Goal: Check status: Check status

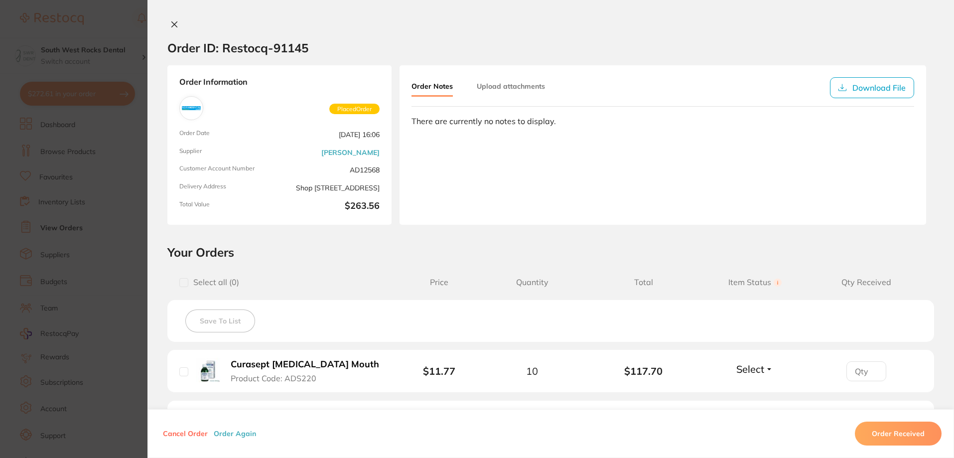
click at [171, 22] on icon at bounding box center [174, 24] width 8 height 8
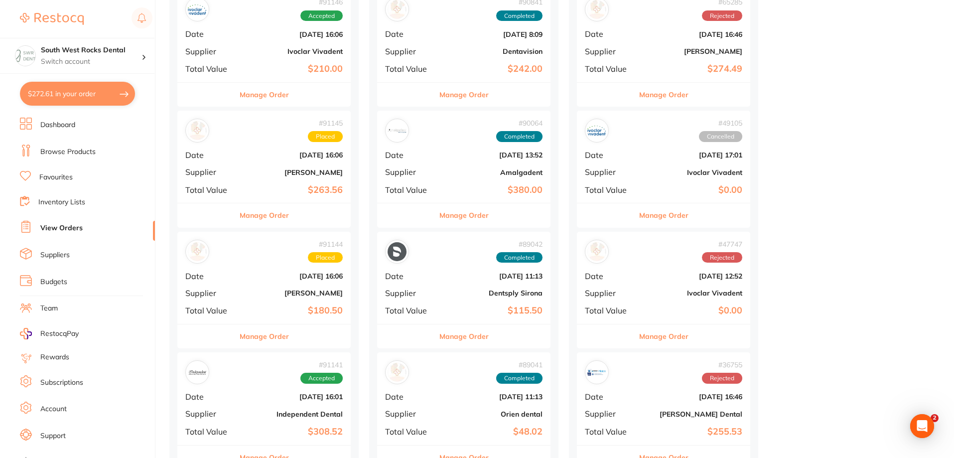
click at [54, 120] on link "Dashboard" at bounding box center [57, 125] width 35 height 10
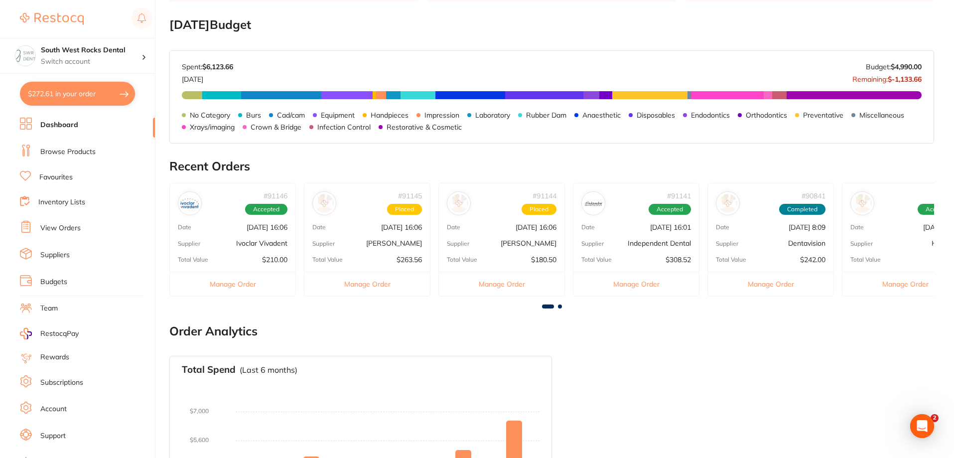
click at [242, 239] on p "Ivoclar Vivadent" at bounding box center [261, 243] width 51 height 8
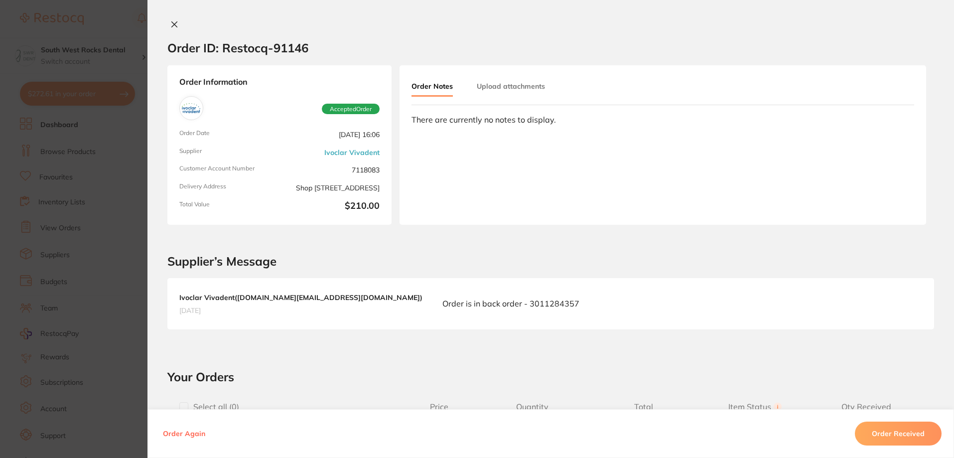
click at [173, 25] on icon at bounding box center [174, 24] width 8 height 8
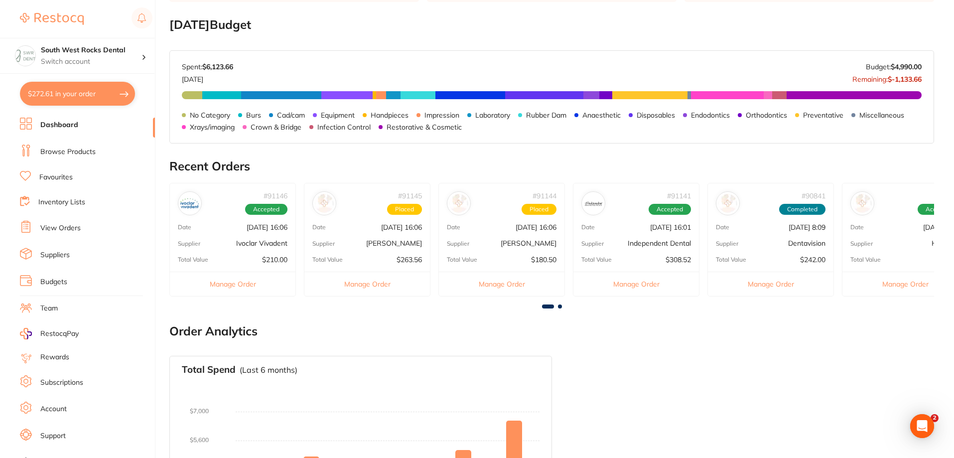
click at [559, 305] on span at bounding box center [560, 307] width 4 height 4
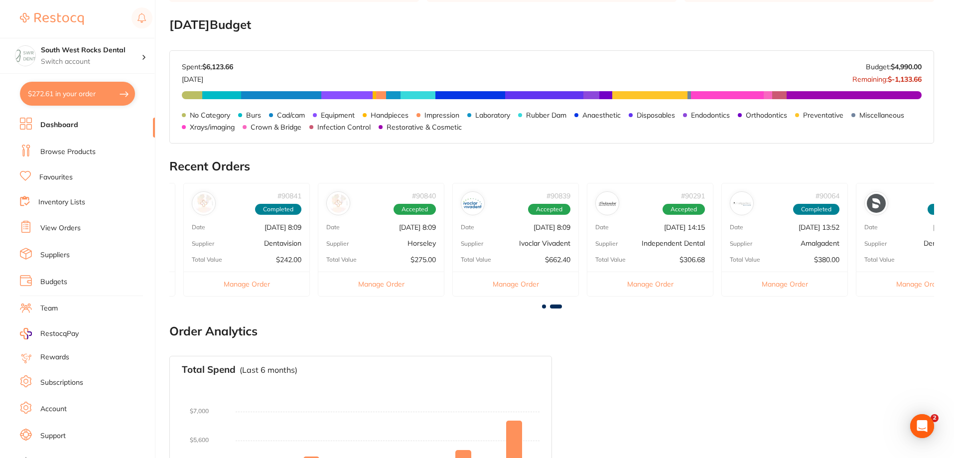
scroll to position [0, 573]
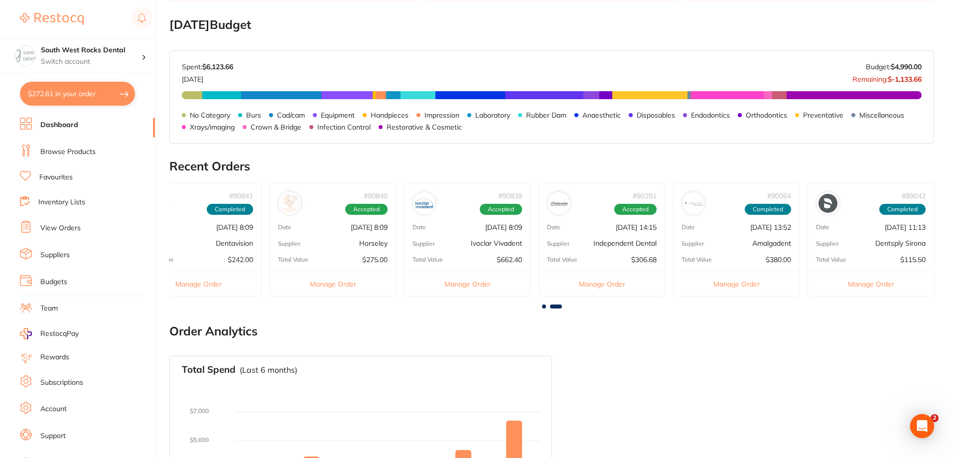
click at [513, 238] on div "# 90839 Accepted Date [DATE] 8:09 Supplier Ivoclar Vivadent Total Value $662.40…" at bounding box center [467, 239] width 127 height 113
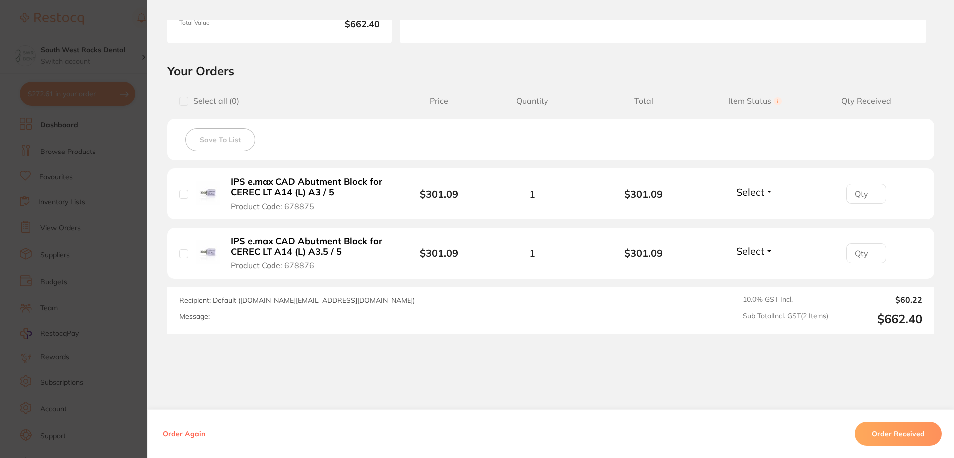
scroll to position [206, 0]
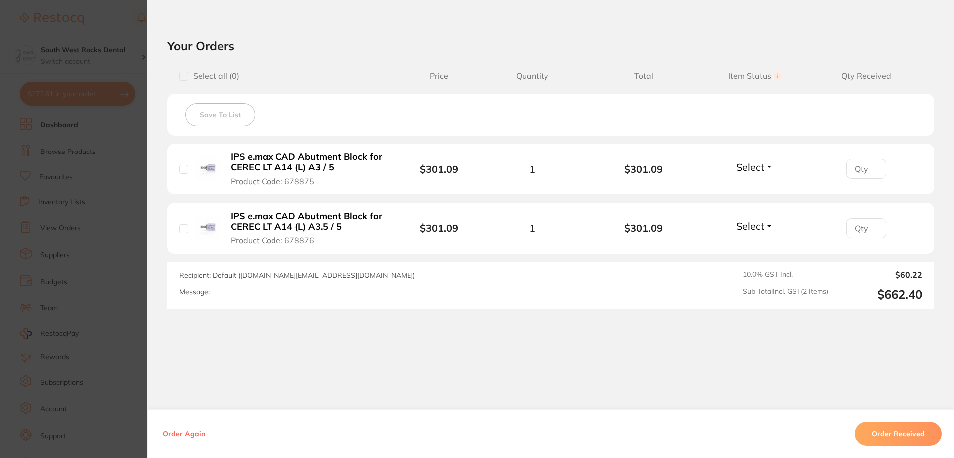
click at [765, 167] on button "Select" at bounding box center [755, 167] width 43 height 12
click at [753, 185] on span "Received" at bounding box center [755, 188] width 25 height 7
click at [763, 226] on button "Select" at bounding box center [755, 226] width 43 height 12
click at [755, 249] on span "Received" at bounding box center [755, 247] width 25 height 7
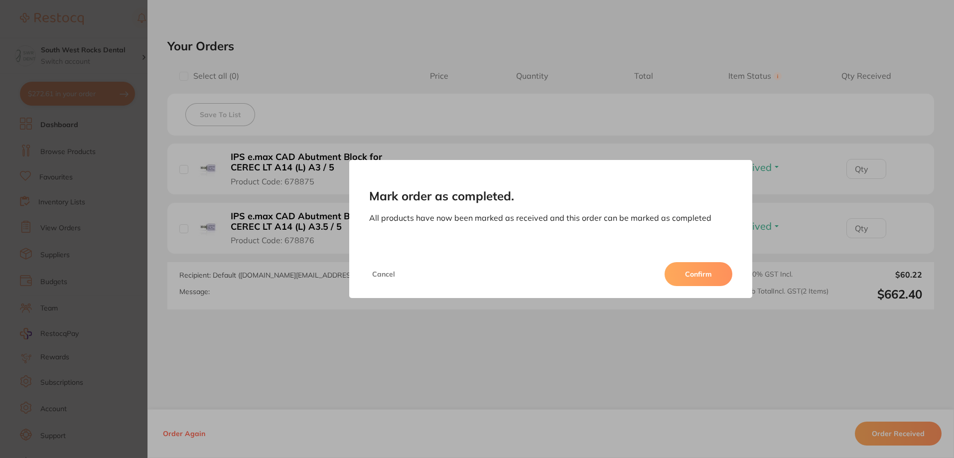
click at [695, 270] on button "Confirm" at bounding box center [699, 274] width 68 height 24
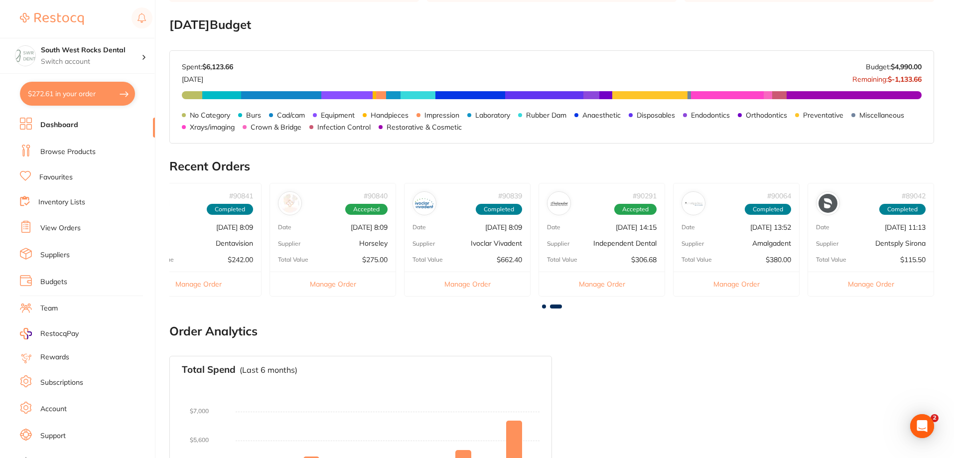
scroll to position [0, 0]
